Goal: Task Accomplishment & Management: Use online tool/utility

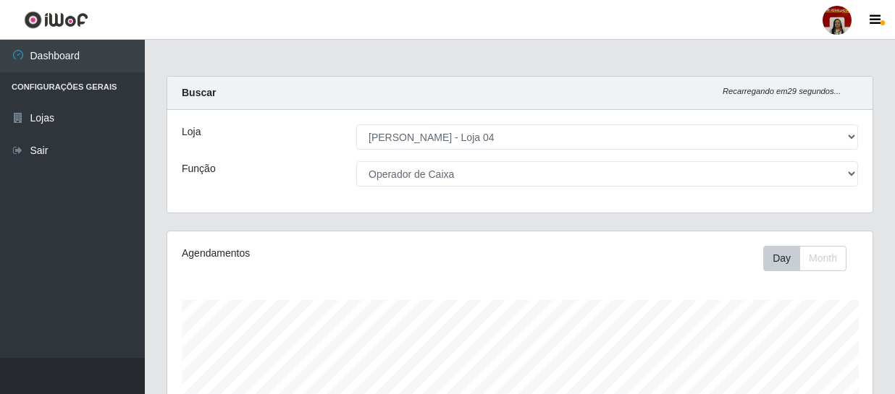
select select "251"
select select "22"
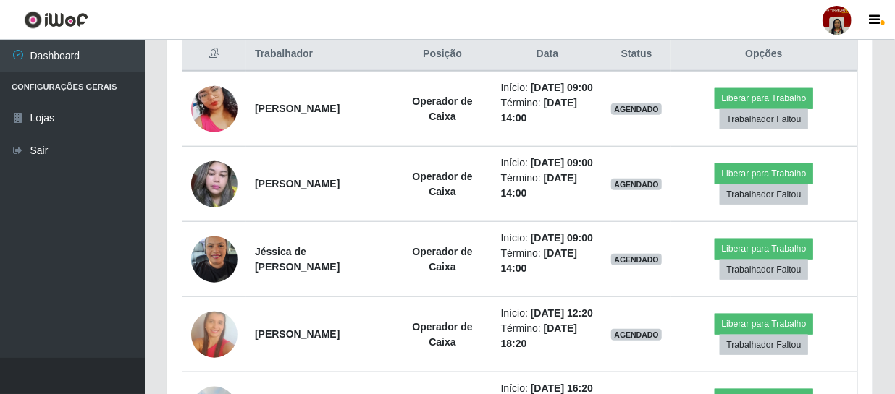
scroll to position [300, 705]
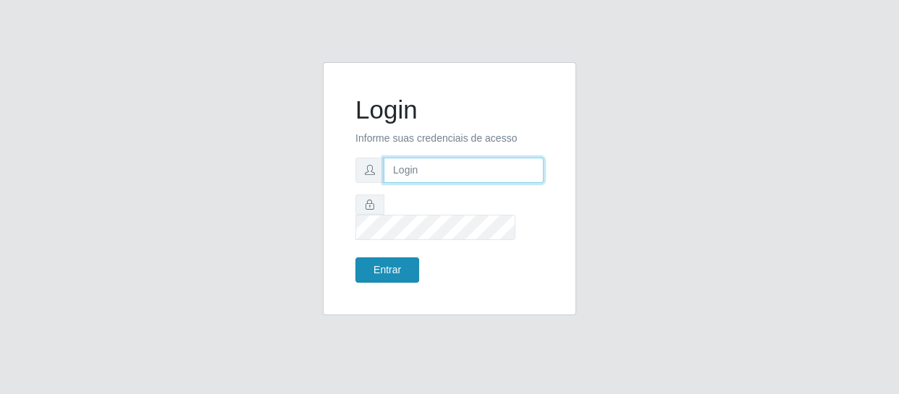
type input "[EMAIL_ADDRESS][DOMAIN_NAME]"
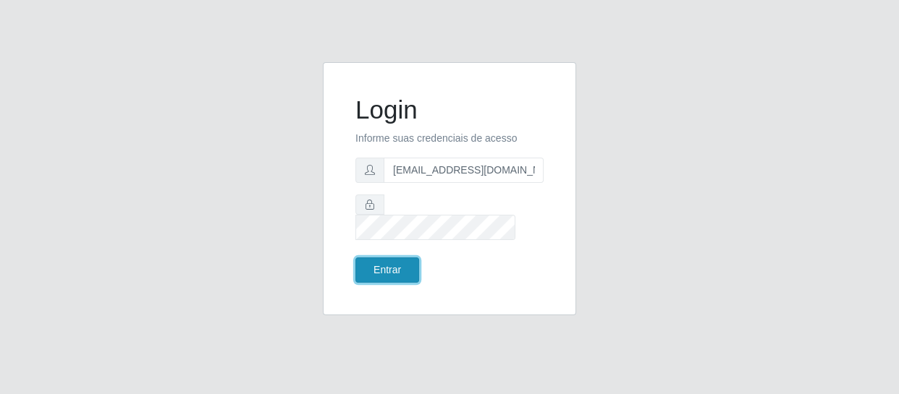
click at [391, 262] on button "Entrar" at bounding box center [387, 270] width 64 height 25
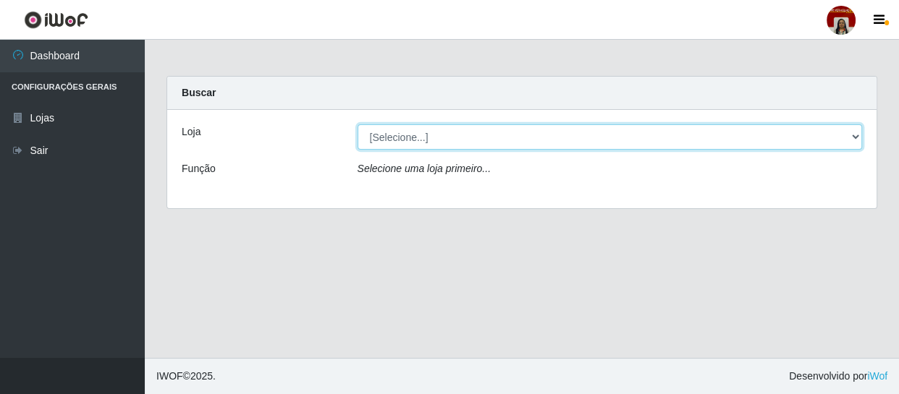
click at [514, 132] on select "[Selecione...] Mar Vermelho - Loja 04" at bounding box center [610, 136] width 505 height 25
select select "251"
click at [358, 124] on select "[Selecione...] Mar Vermelho - Loja 04" at bounding box center [610, 136] width 505 height 25
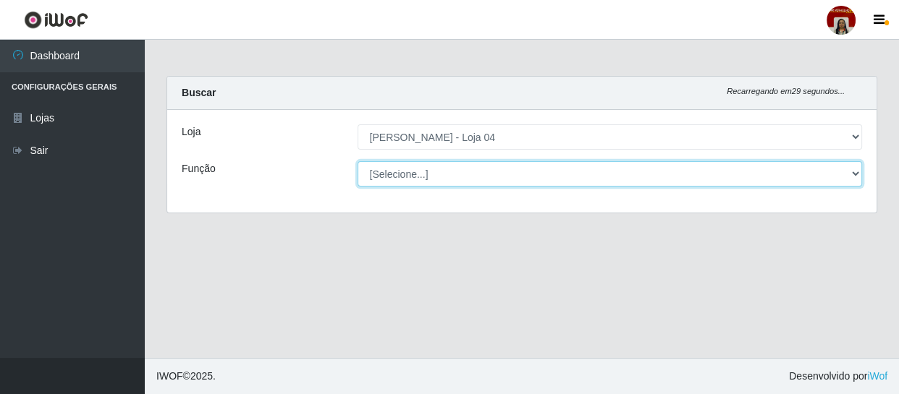
drag, startPoint x: 514, startPoint y: 148, endPoint x: 510, endPoint y: 181, distance: 33.5
click at [510, 181] on select "[Selecione...] ASG ASG + ASG ++ Auxiliar de Depósito Auxiliar de Depósito + Aux…" at bounding box center [610, 173] width 505 height 25
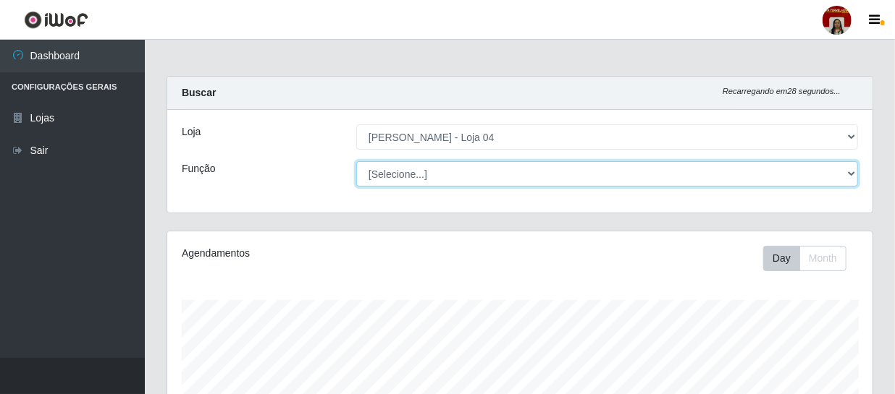
scroll to position [300, 705]
select select "22"
click at [356, 161] on select "[Selecione...] ASG ASG + ASG ++ Auxiliar de Depósito Auxiliar de Depósito + Aux…" at bounding box center [607, 173] width 502 height 25
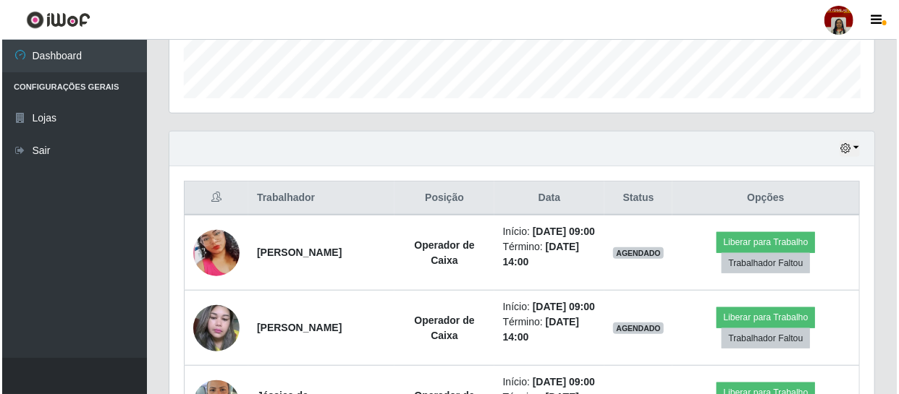
scroll to position [460, 0]
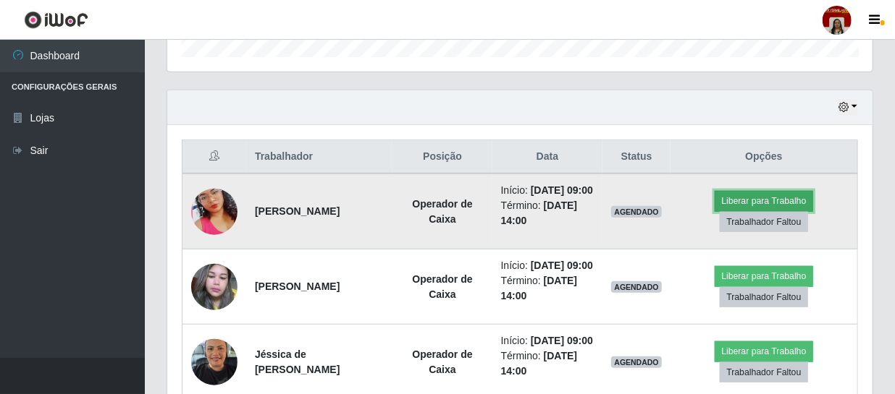
click at [750, 202] on button "Liberar para Trabalho" at bounding box center [763, 201] width 98 height 20
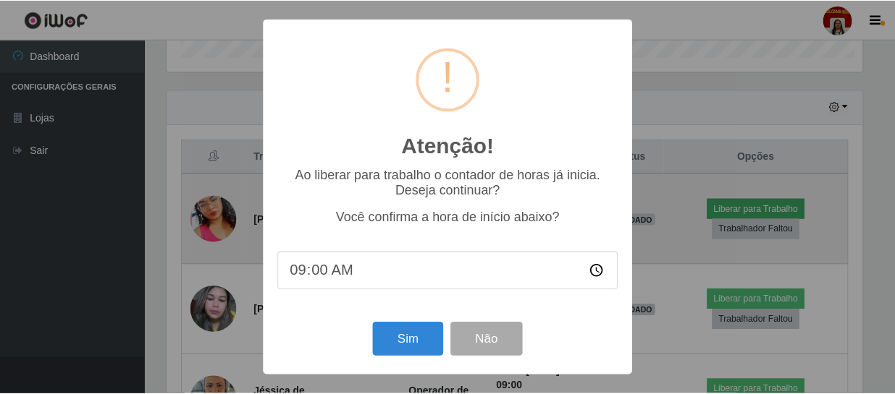
scroll to position [300, 698]
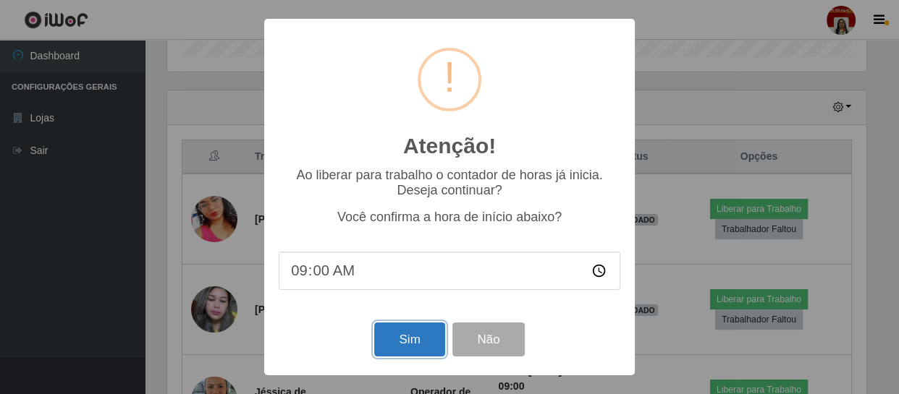
click at [410, 339] on button "Sim" at bounding box center [409, 340] width 70 height 34
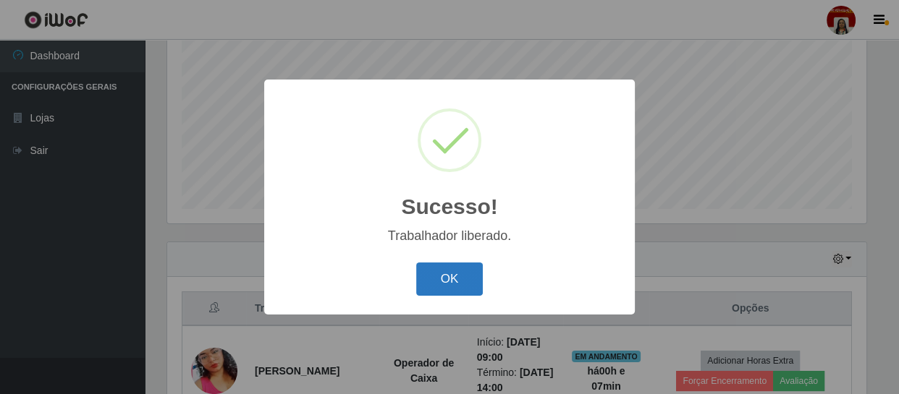
click at [443, 284] on button "OK" at bounding box center [449, 280] width 67 height 34
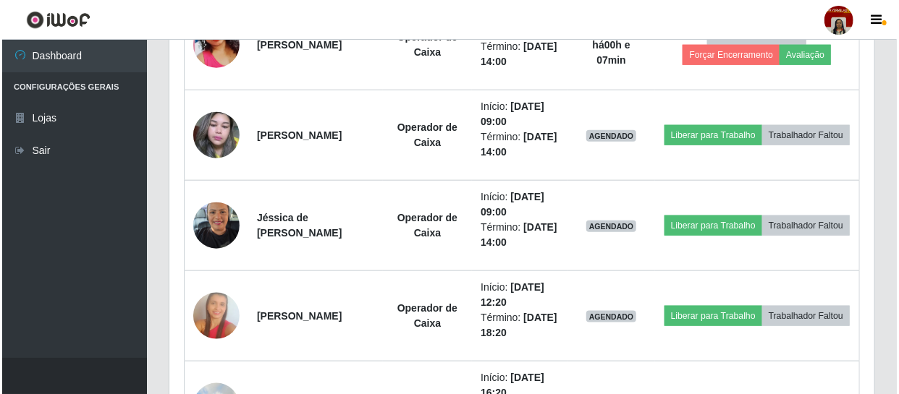
scroll to position [637, 0]
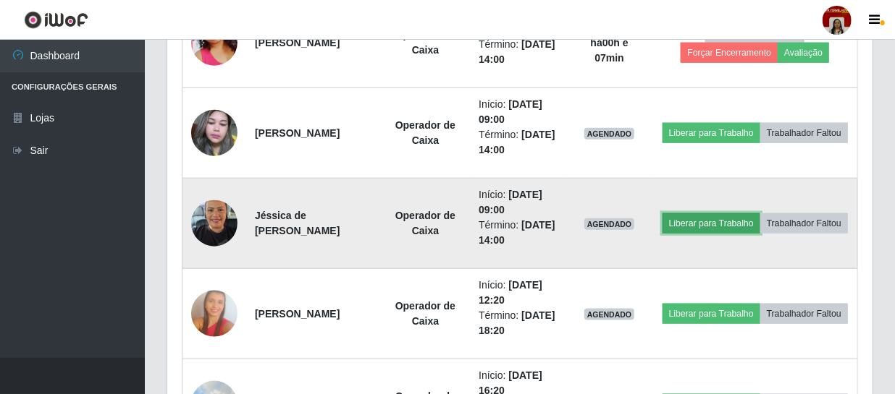
click at [760, 214] on button "Liberar para Trabalho" at bounding box center [711, 224] width 98 height 20
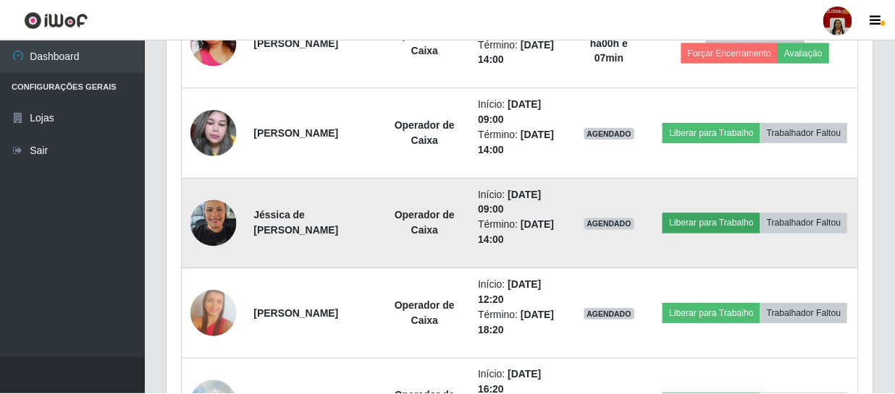
scroll to position [300, 698]
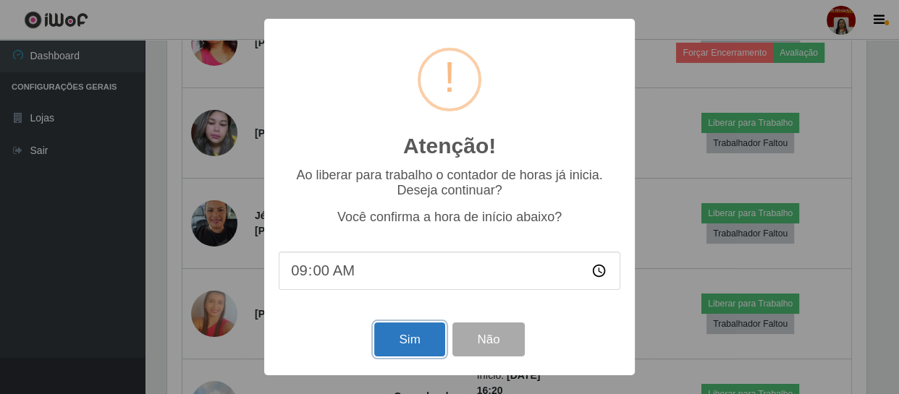
click at [418, 340] on button "Sim" at bounding box center [409, 340] width 70 height 34
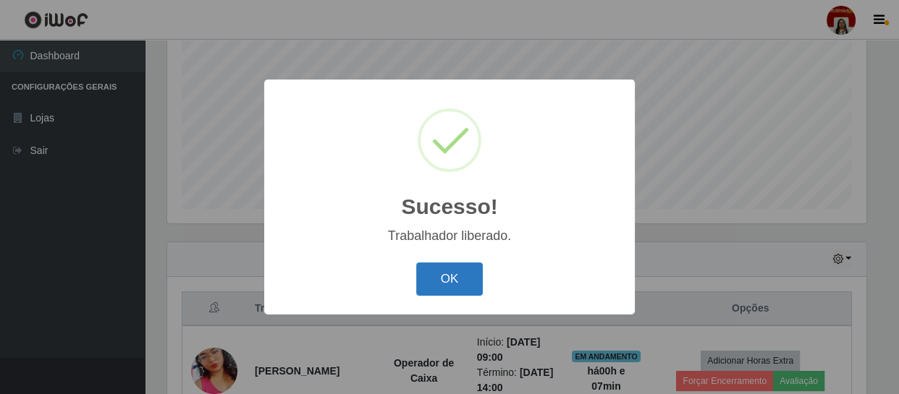
click at [463, 273] on button "OK" at bounding box center [449, 280] width 67 height 34
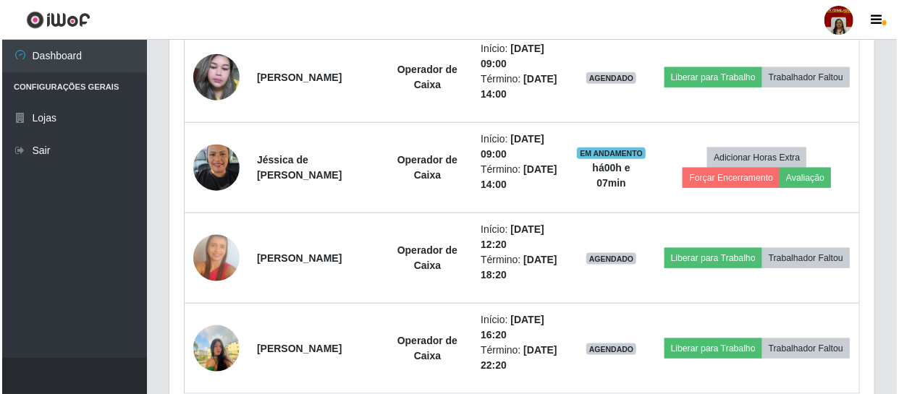
scroll to position [703, 0]
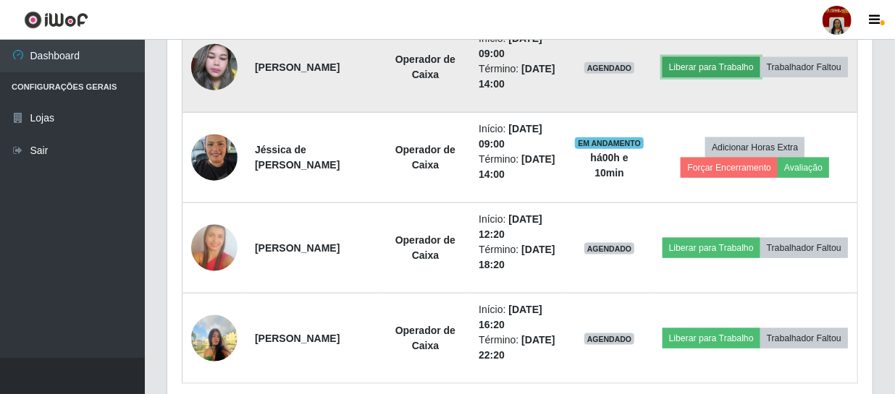
click at [760, 59] on button "Liberar para Trabalho" at bounding box center [711, 67] width 98 height 20
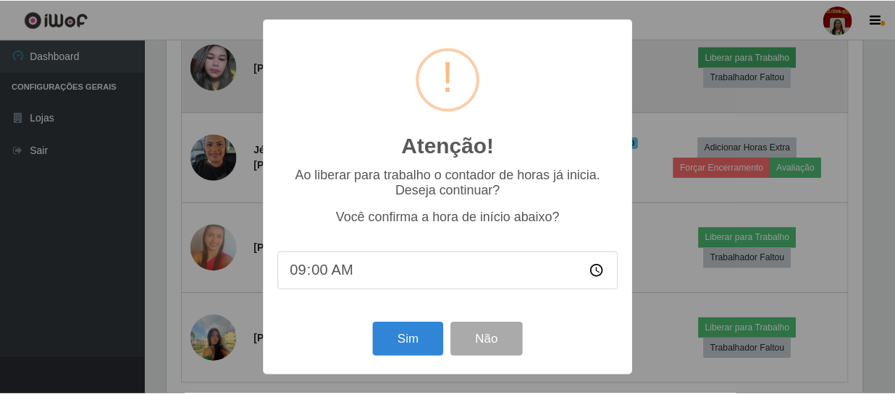
scroll to position [300, 698]
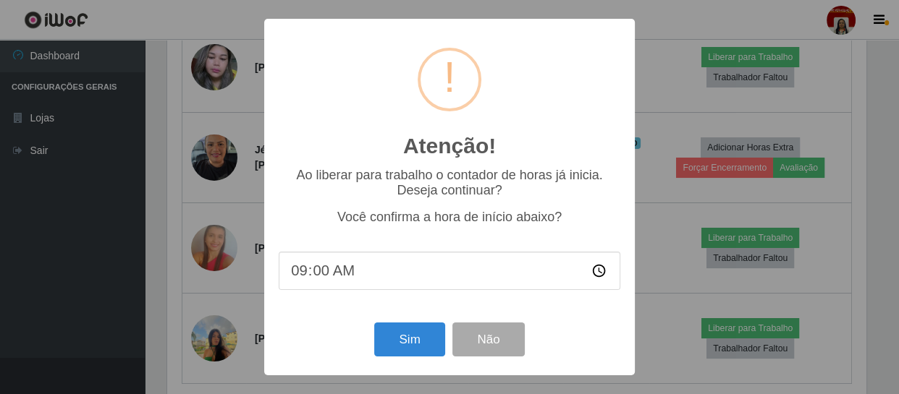
click at [364, 276] on input "09:00" at bounding box center [450, 271] width 342 height 38
click at [321, 278] on input "09:00" at bounding box center [450, 271] width 342 height 38
type input "09:08"
click at [414, 339] on button "Sim" at bounding box center [409, 340] width 70 height 34
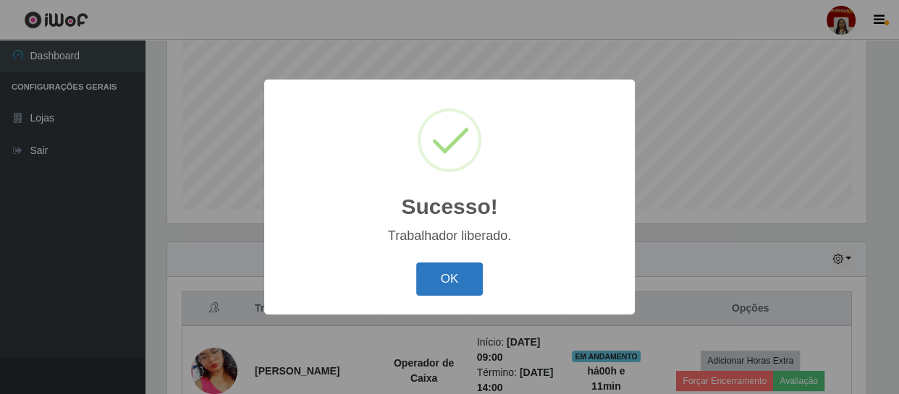
click at [434, 280] on button "OK" at bounding box center [449, 280] width 67 height 34
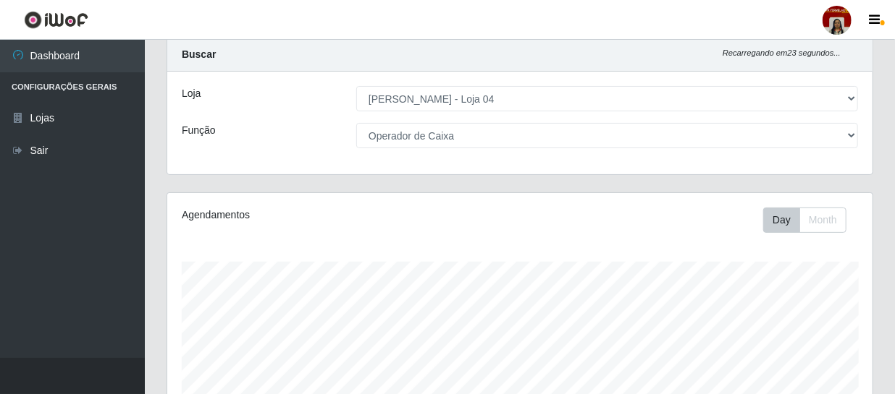
scroll to position [0, 0]
